Goal: Task Accomplishment & Management: Use online tool/utility

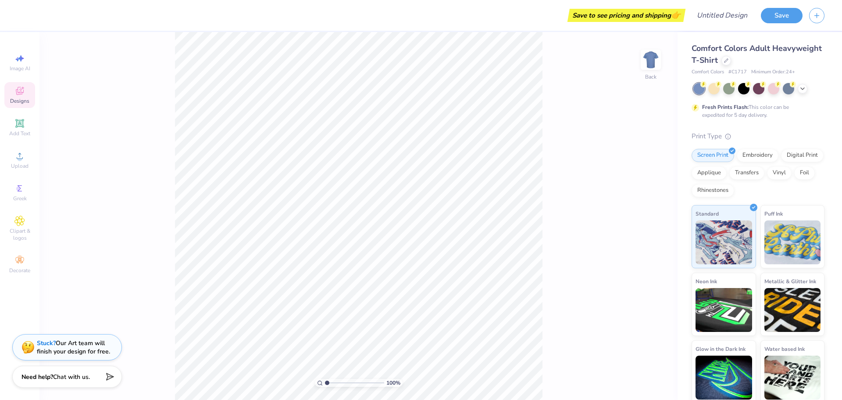
click at [16, 91] on icon at bounding box center [19, 91] width 11 height 11
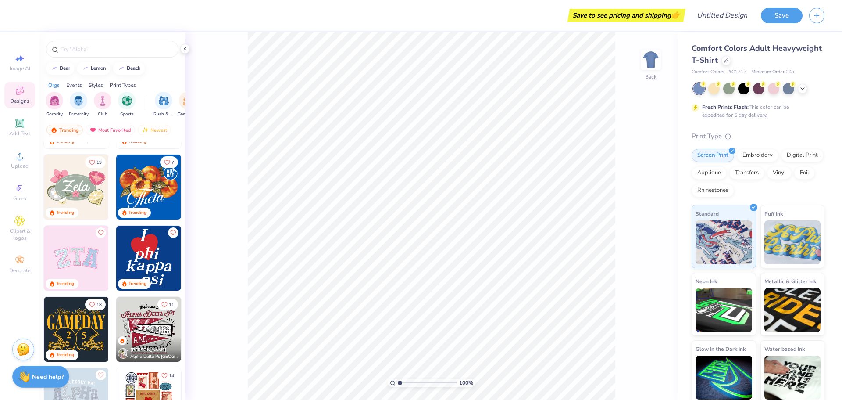
scroll to position [132, 0]
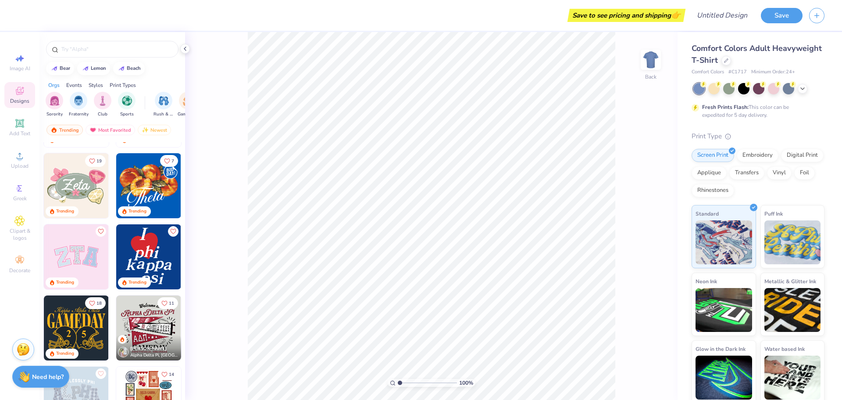
click at [142, 172] on img at bounding box center [148, 185] width 65 height 65
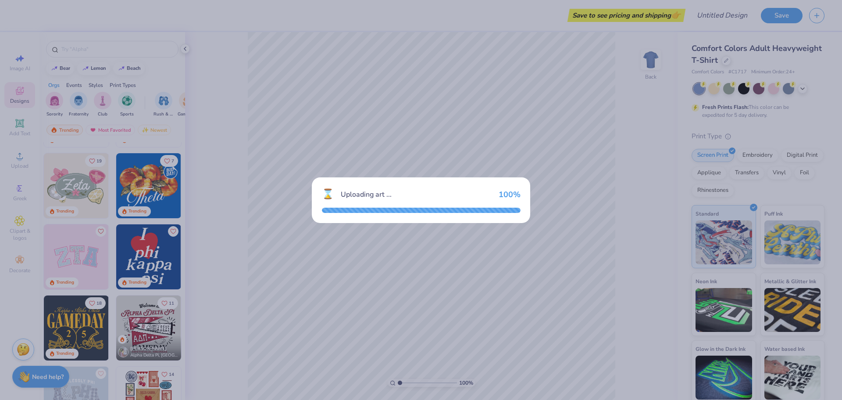
click at [282, 257] on div "⌛ Uploading art ... 100 %" at bounding box center [421, 200] width 842 height 400
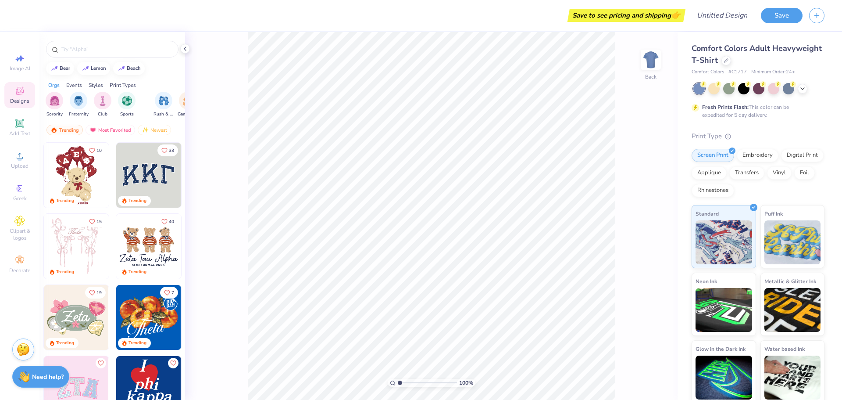
click at [757, 124] on div "Comfort Colors Adult Heavyweight T-Shirt Comfort Colors # C1717 Minimum Order: …" at bounding box center [758, 223] width 133 height 361
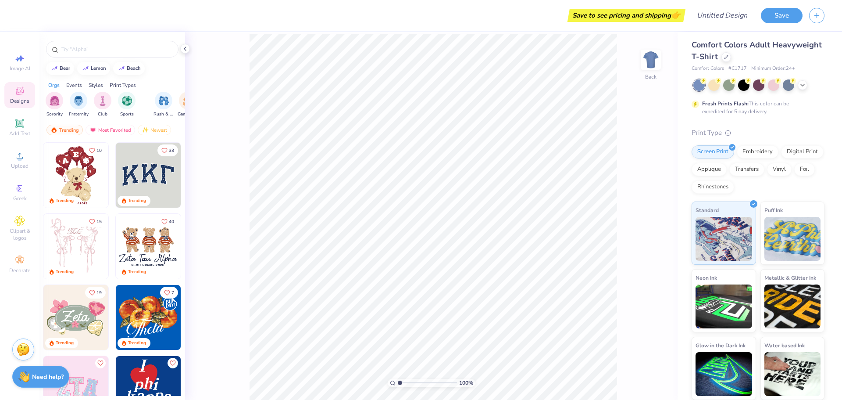
scroll to position [4, 0]
type input "1"
click at [159, 186] on img at bounding box center [148, 175] width 65 height 65
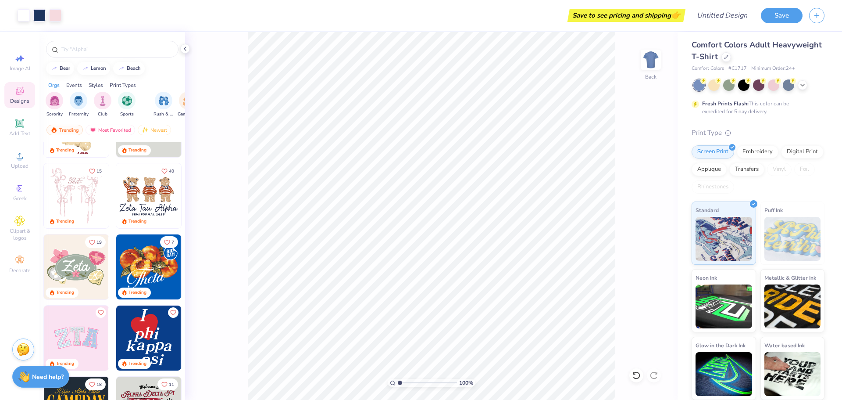
scroll to position [0, 0]
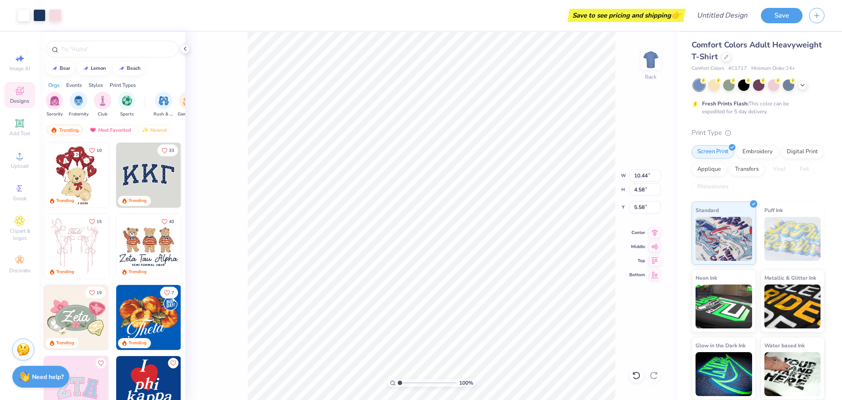
type input "7.50"
type input "16.72"
click at [647, 56] on img at bounding box center [650, 59] width 35 height 35
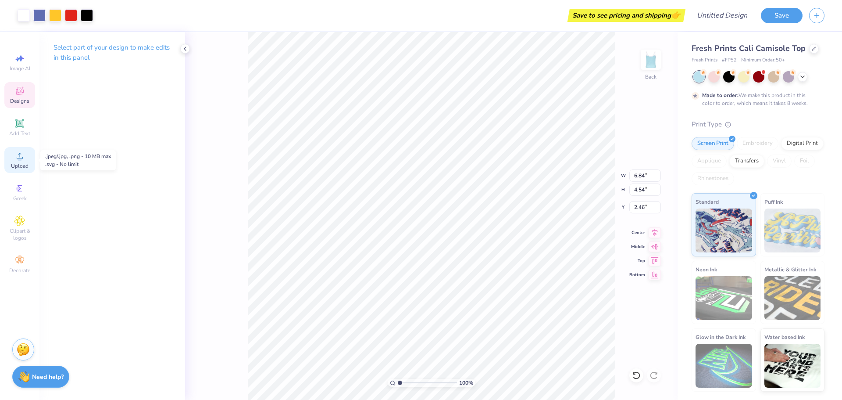
click at [25, 157] on icon at bounding box center [19, 155] width 11 height 11
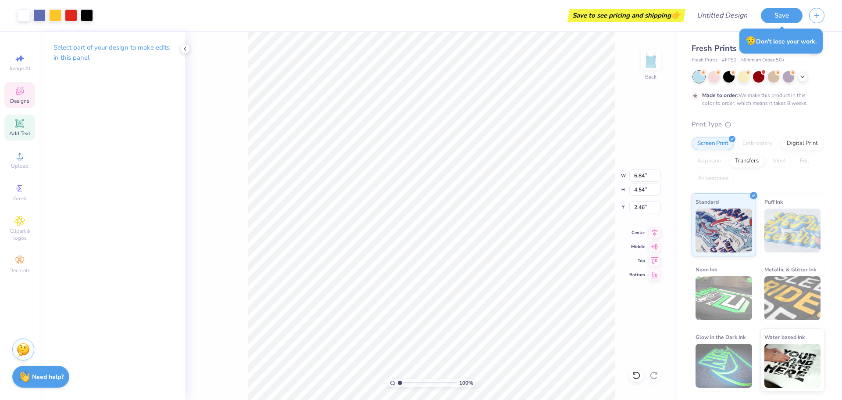
click at [22, 125] on icon at bounding box center [19, 123] width 7 height 7
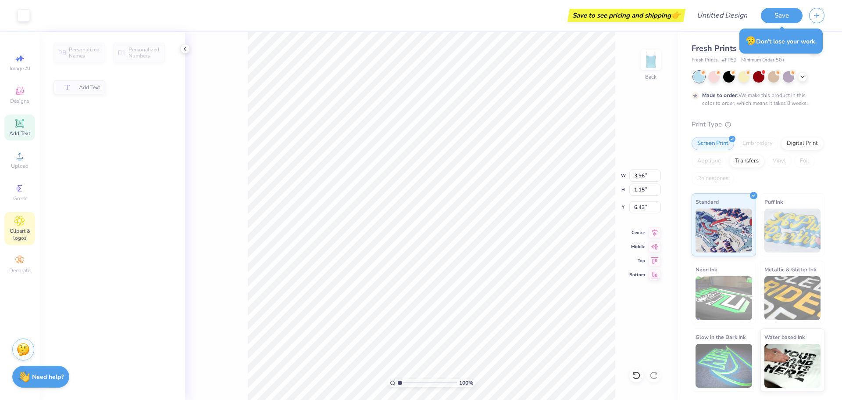
type input "3.96"
type input "1.15"
type input "6.43"
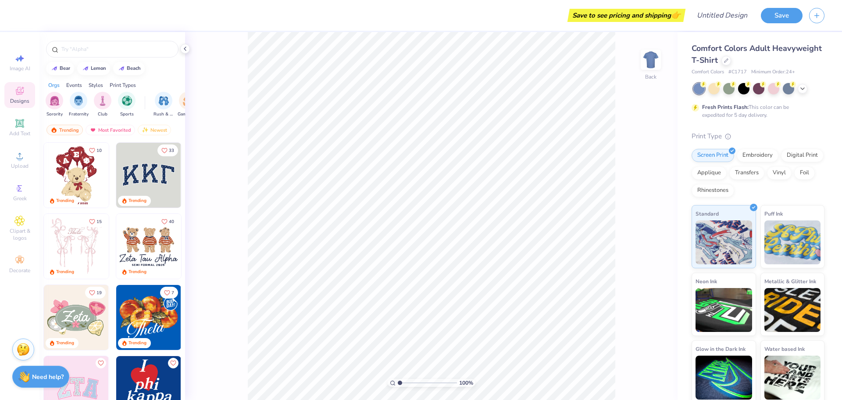
click at [126, 176] on img at bounding box center [148, 175] width 65 height 65
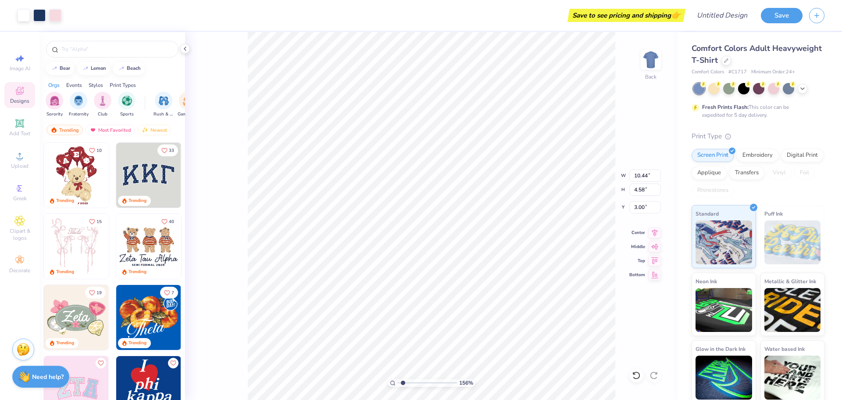
type input "1.56"
click at [403, 382] on input "range" at bounding box center [427, 383] width 59 height 8
type input "3.56"
type input "1"
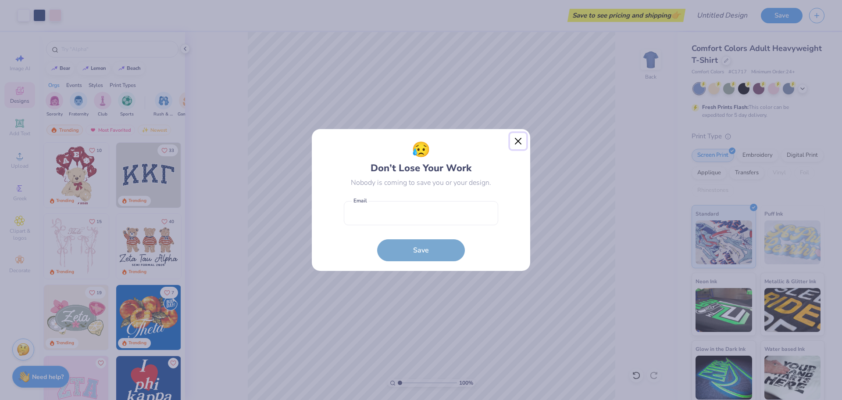
click at [518, 138] on button "Close" at bounding box center [518, 141] width 17 height 17
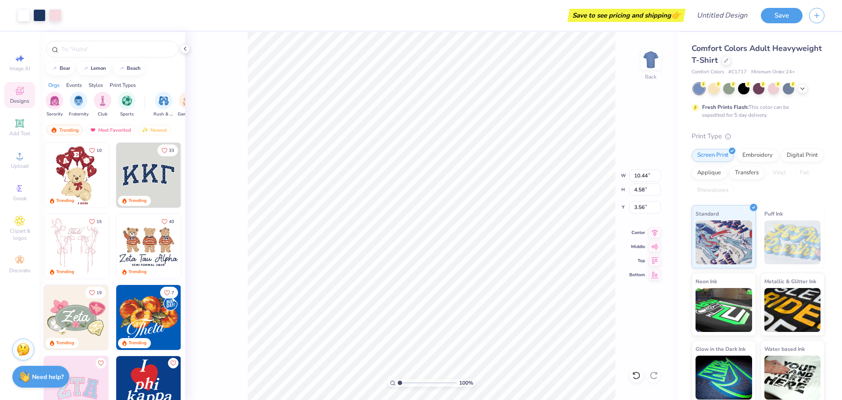
type input "9.26"
type input "3.59"
click at [653, 233] on icon at bounding box center [655, 231] width 12 height 11
type input "3.00"
type input "8.12"
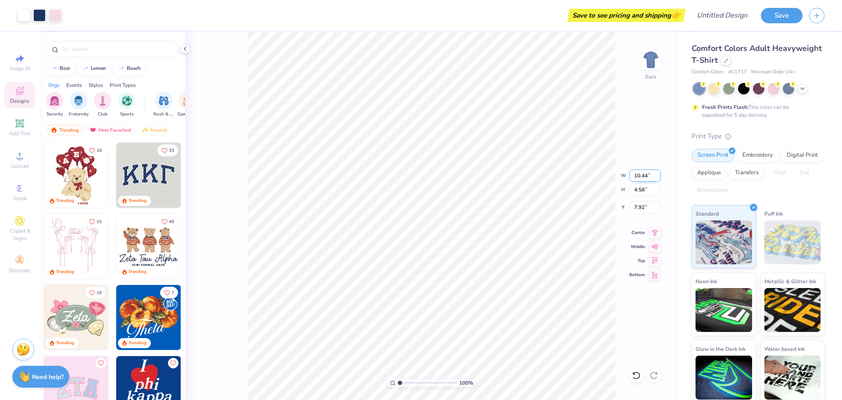
click at [649, 179] on input "10.44" at bounding box center [645, 175] width 32 height 12
type input "14.24"
type input "6.25"
type input "7.08"
type input "9.77"
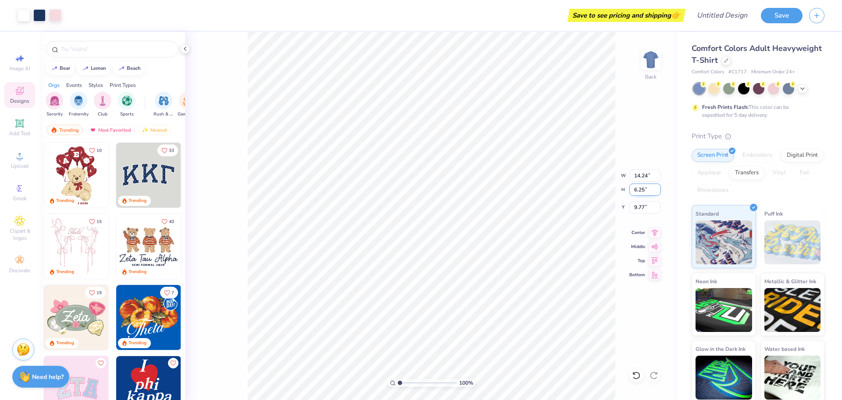
click at [645, 187] on input "6.25" at bounding box center [645, 189] width 32 height 12
click at [645, 200] on div "100 % Back W 14.24 14.24 " H 6.25 6.25 " Y 9.77 9.77 " Center Middle Top Bottom" at bounding box center [431, 216] width 493 height 368
click at [790, 240] on img at bounding box center [793, 242] width 57 height 44
click at [735, 302] on img at bounding box center [724, 308] width 57 height 44
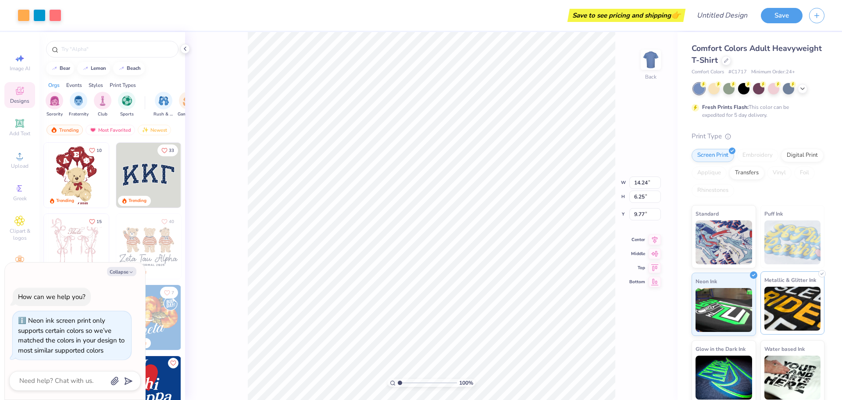
click at [812, 317] on img at bounding box center [793, 308] width 57 height 44
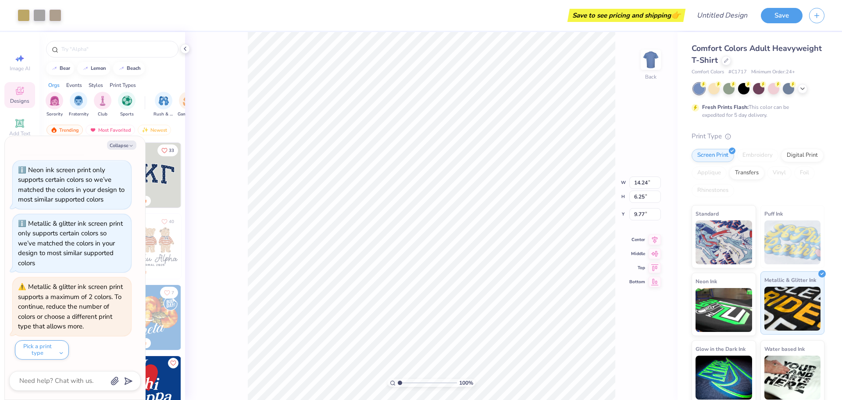
click at [795, 321] on img at bounding box center [793, 308] width 57 height 44
click at [730, 373] on img at bounding box center [724, 376] width 57 height 44
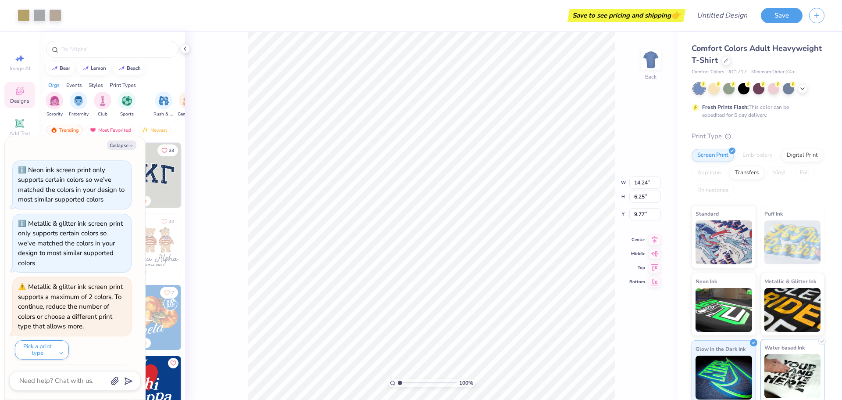
scroll to position [88, 0]
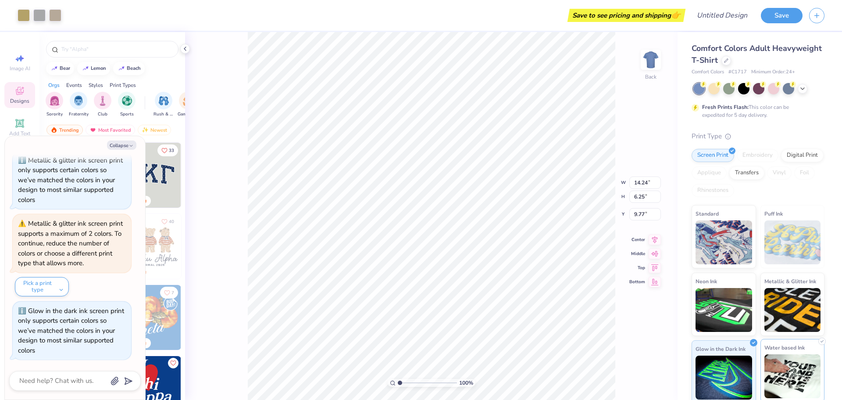
click at [798, 375] on img at bounding box center [793, 376] width 57 height 44
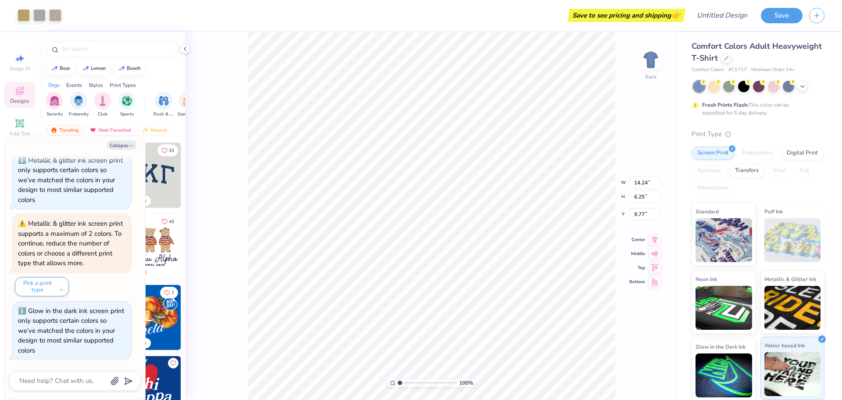
scroll to position [4, 0]
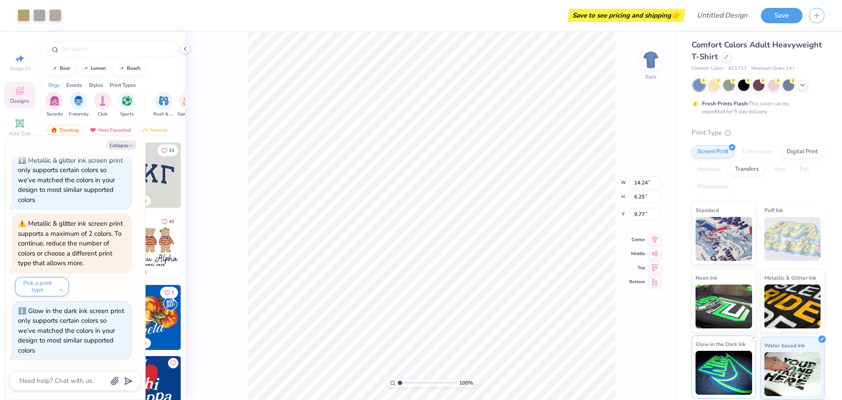
click at [720, 383] on img at bounding box center [724, 372] width 57 height 44
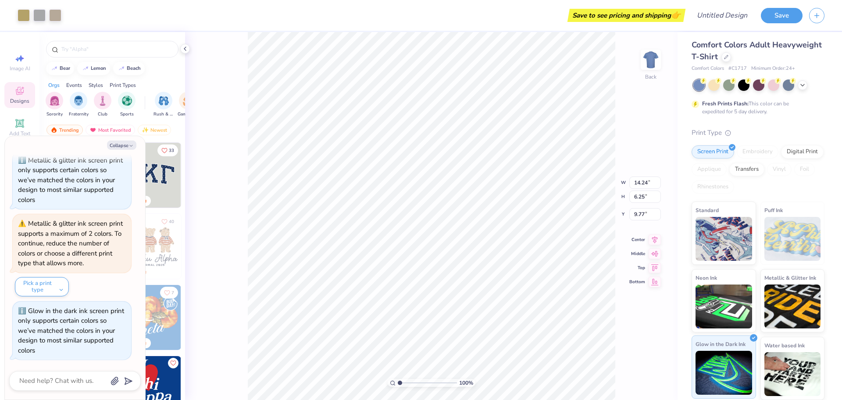
type textarea "x"
